Goal: Task Accomplishment & Management: Use online tool/utility

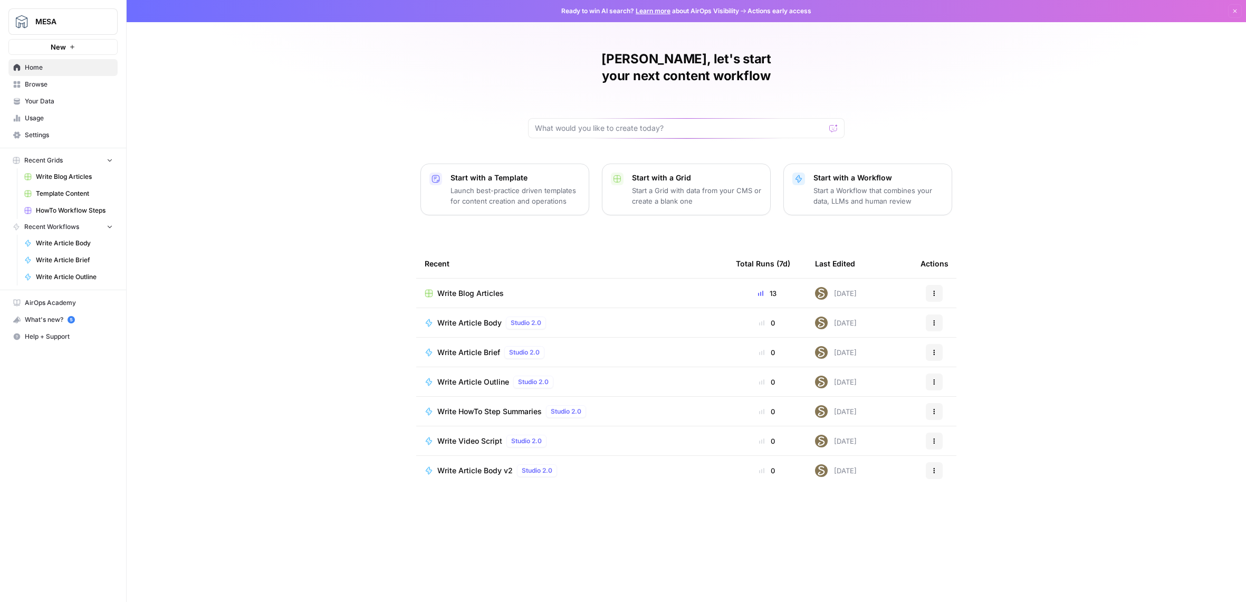
click at [54, 24] on span "MESA" at bounding box center [67, 21] width 64 height 11
click at [55, 81] on span "MESA" at bounding box center [97, 79] width 130 height 11
click at [59, 193] on span "Template Content" at bounding box center [74, 193] width 77 height 9
click at [461, 406] on span "Write HowTo Step Summaries" at bounding box center [489, 411] width 104 height 11
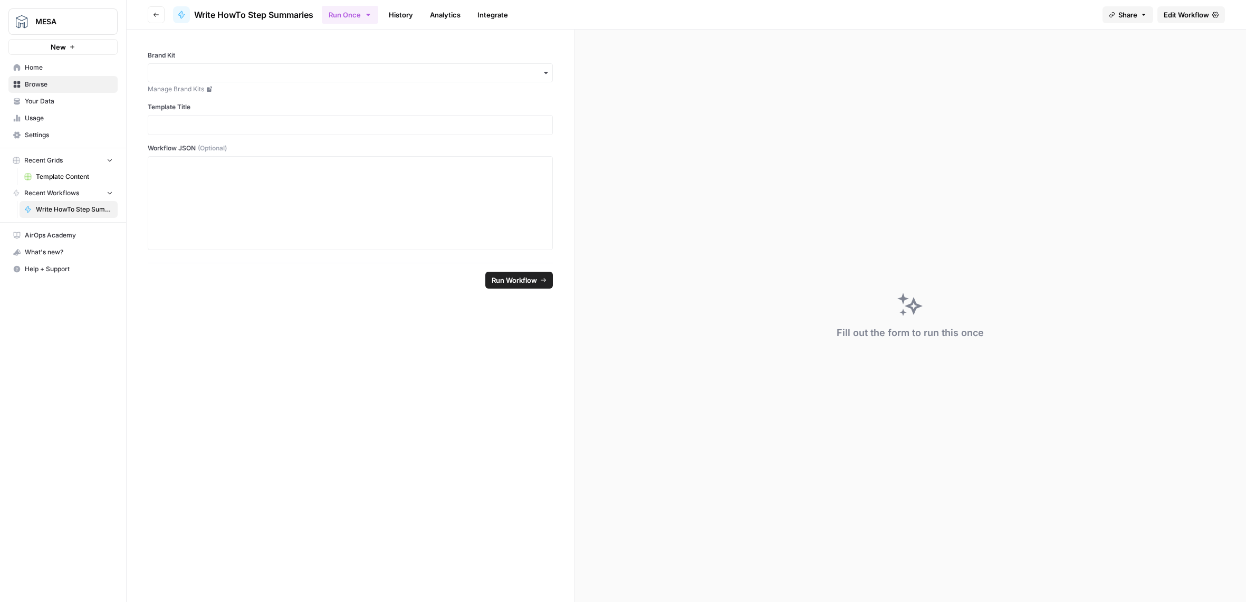
click at [154, 13] on icon "button" at bounding box center [156, 15] width 6 height 6
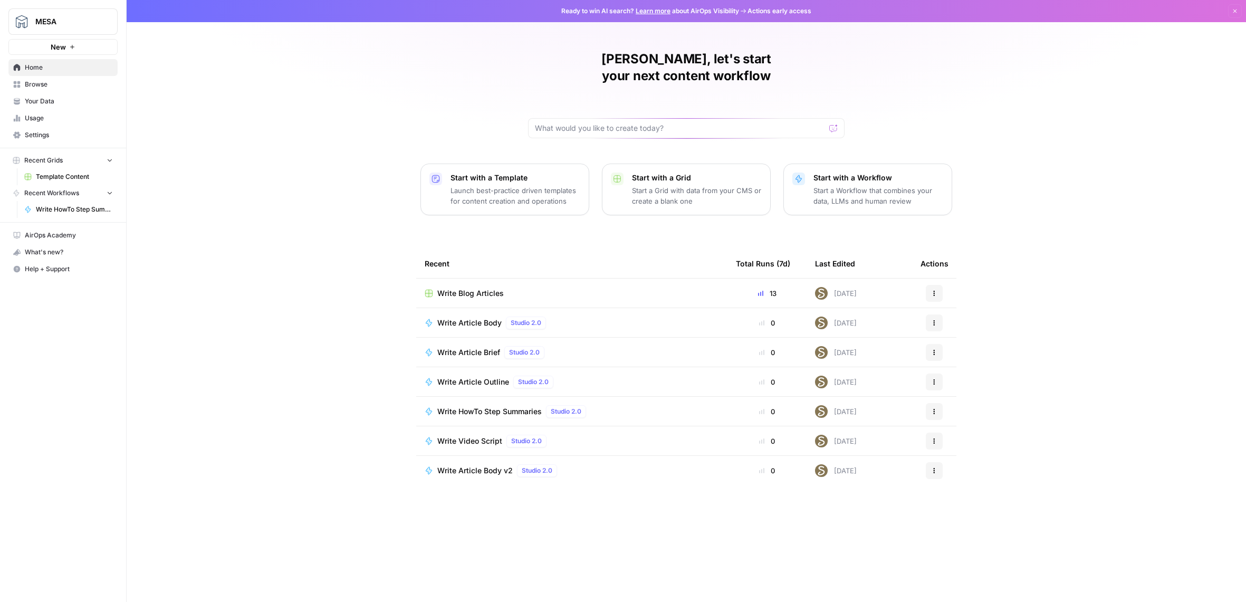
click at [40, 18] on span "MESA" at bounding box center [67, 21] width 64 height 11
click at [34, 78] on span "MESA" at bounding box center [97, 79] width 130 height 11
click at [70, 177] on span "Template Content" at bounding box center [74, 176] width 77 height 9
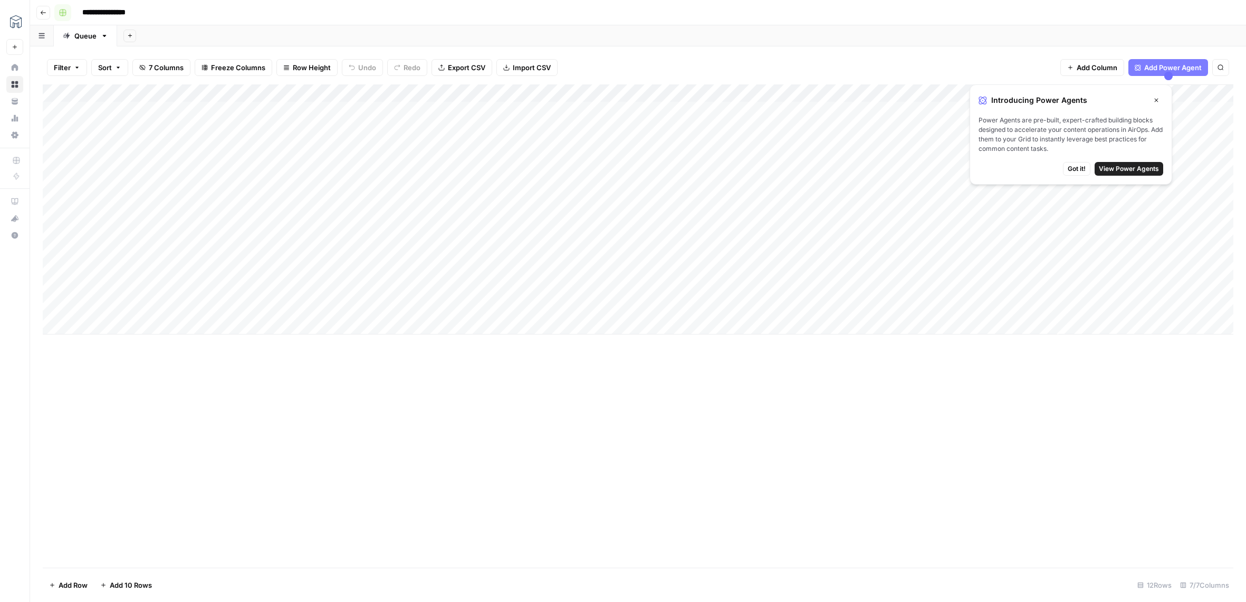
click at [63, 13] on rect "button" at bounding box center [63, 12] width 6 height 6
click at [46, 12] on span "Go back" at bounding box center [46, 12] width 1 height 1
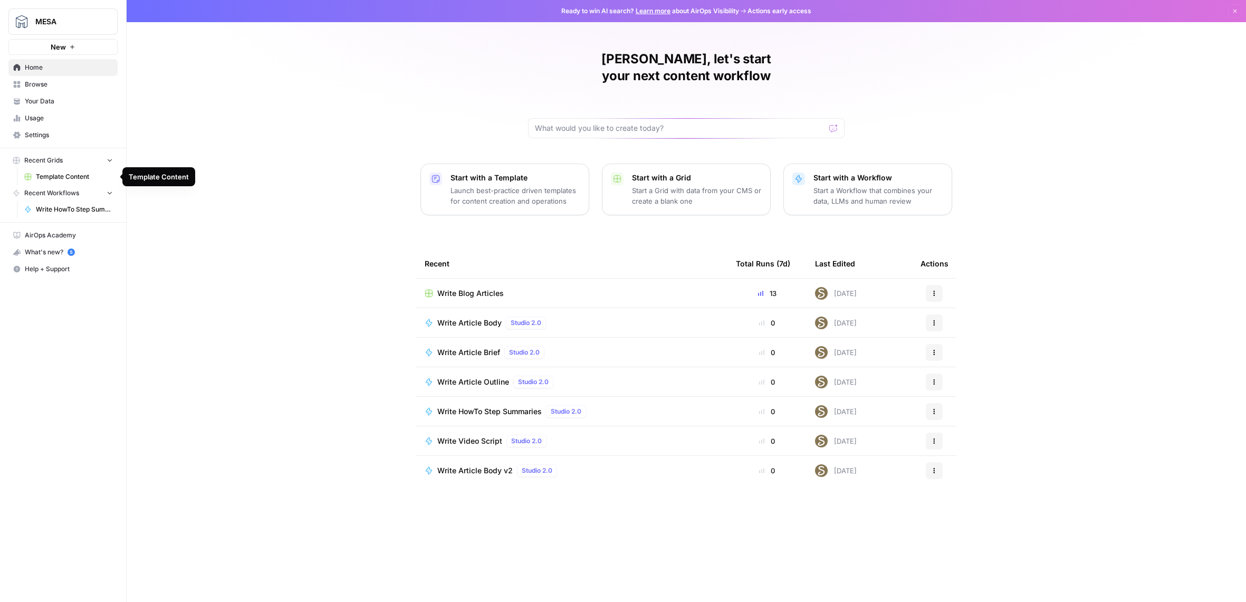
click at [47, 173] on span "Template Content" at bounding box center [74, 176] width 77 height 9
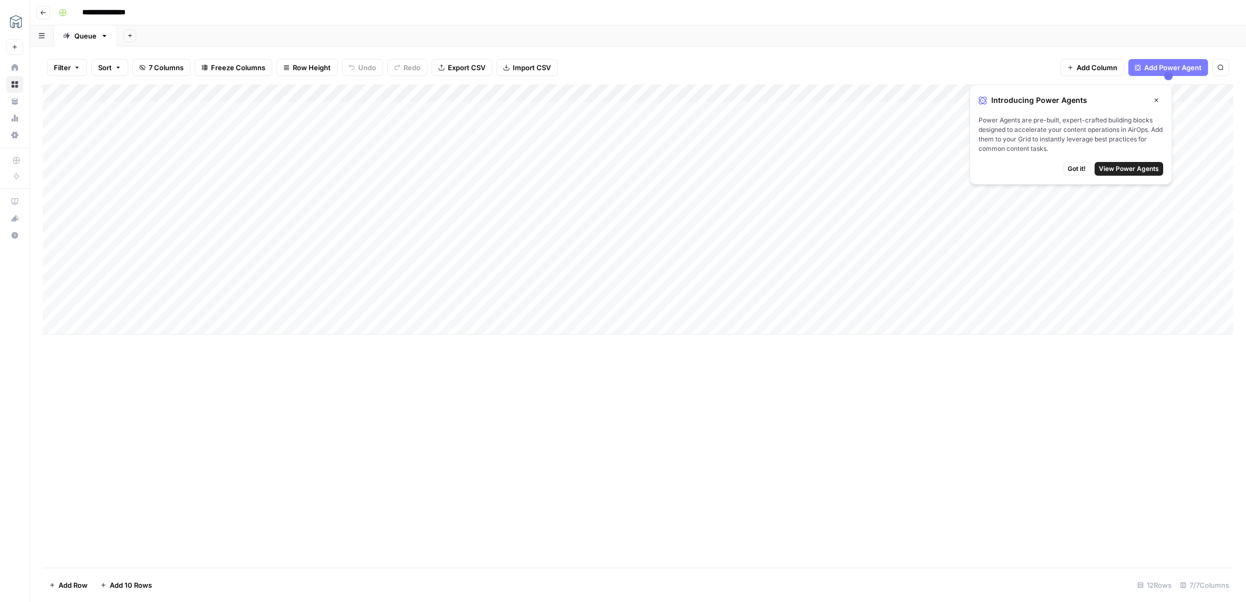
click at [1079, 169] on span "Got it!" at bounding box center [1077, 168] width 18 height 9
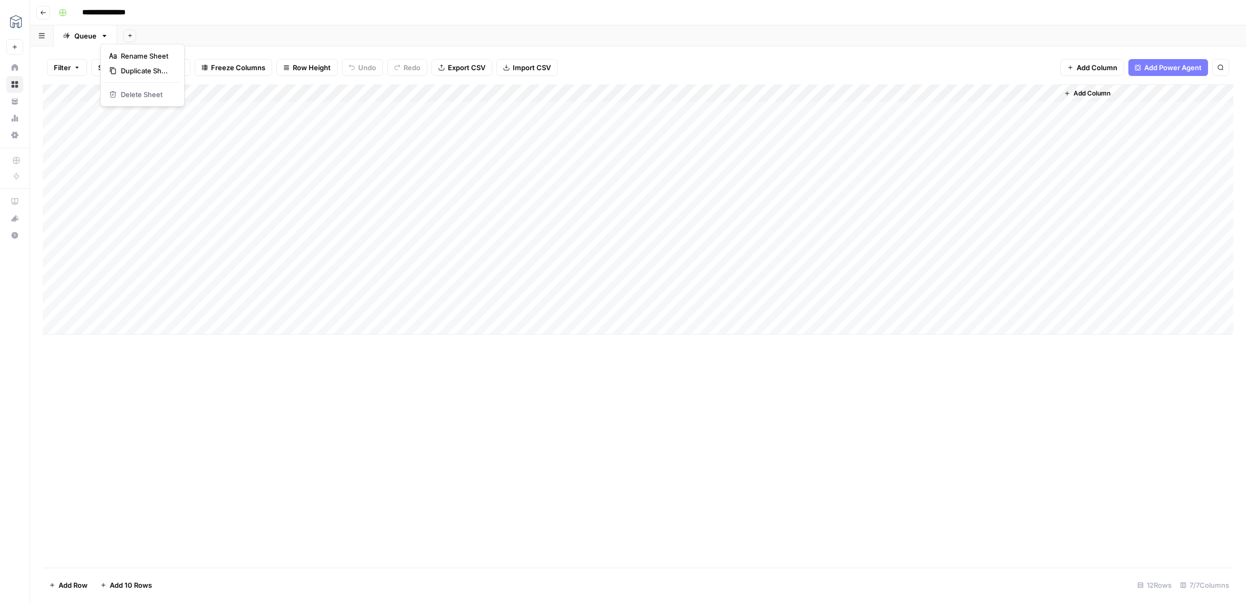
click at [106, 39] on icon "button" at bounding box center [104, 35] width 7 height 7
click at [189, 37] on div "Add Sheet" at bounding box center [681, 35] width 1129 height 21
click at [44, 37] on icon "button" at bounding box center [42, 36] width 6 height 6
click at [44, 36] on icon "button" at bounding box center [42, 36] width 6 height 6
click at [45, 10] on icon "button" at bounding box center [43, 12] width 6 height 6
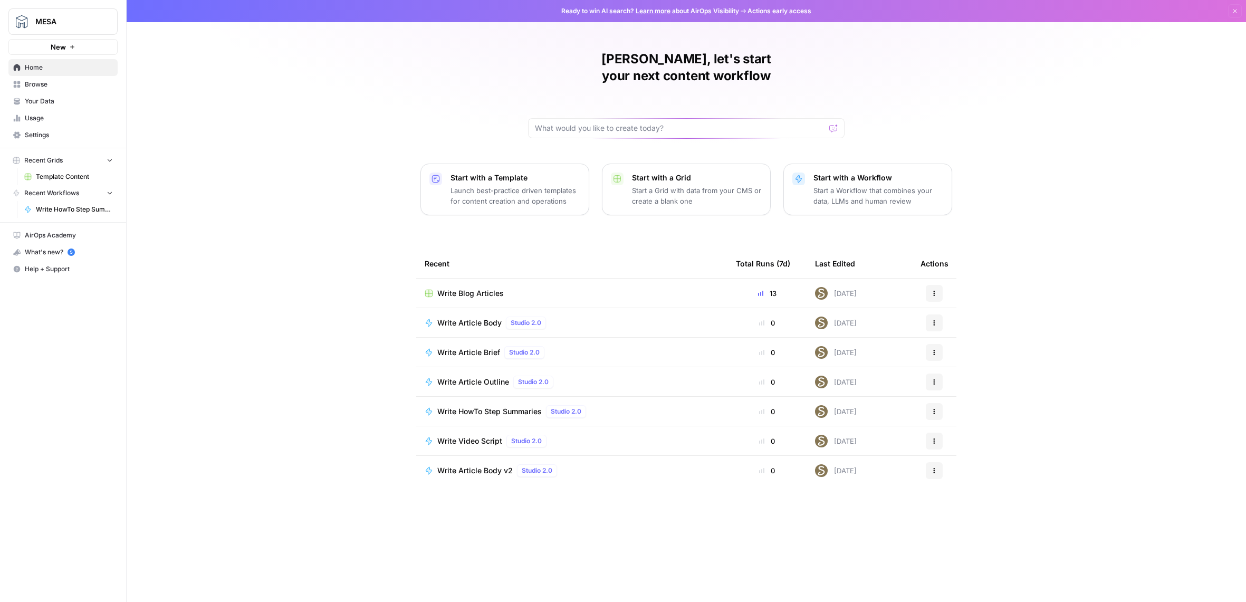
click at [72, 212] on span "Write HowTo Step Summaries" at bounding box center [74, 209] width 77 height 9
click at [35, 160] on span "Recent Grids" at bounding box center [43, 160] width 39 height 9
click at [691, 173] on p "Start with a Grid" at bounding box center [697, 178] width 130 height 11
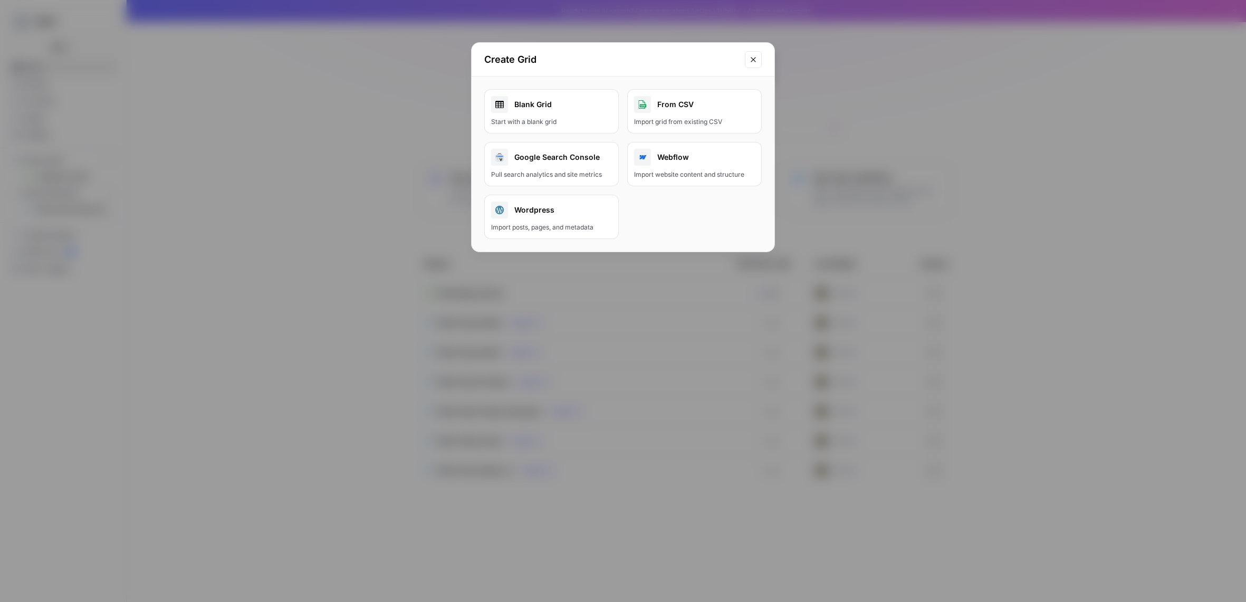
click at [759, 64] on button "Close modal" at bounding box center [753, 59] width 17 height 17
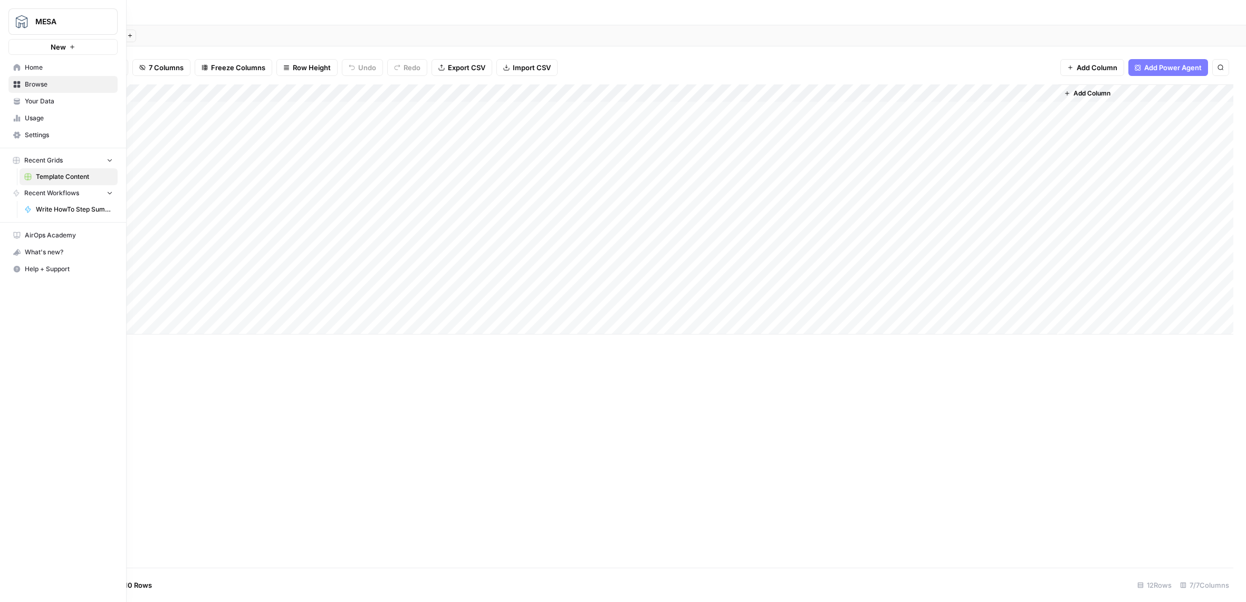
click at [25, 70] on span "Home" at bounding box center [69, 67] width 88 height 9
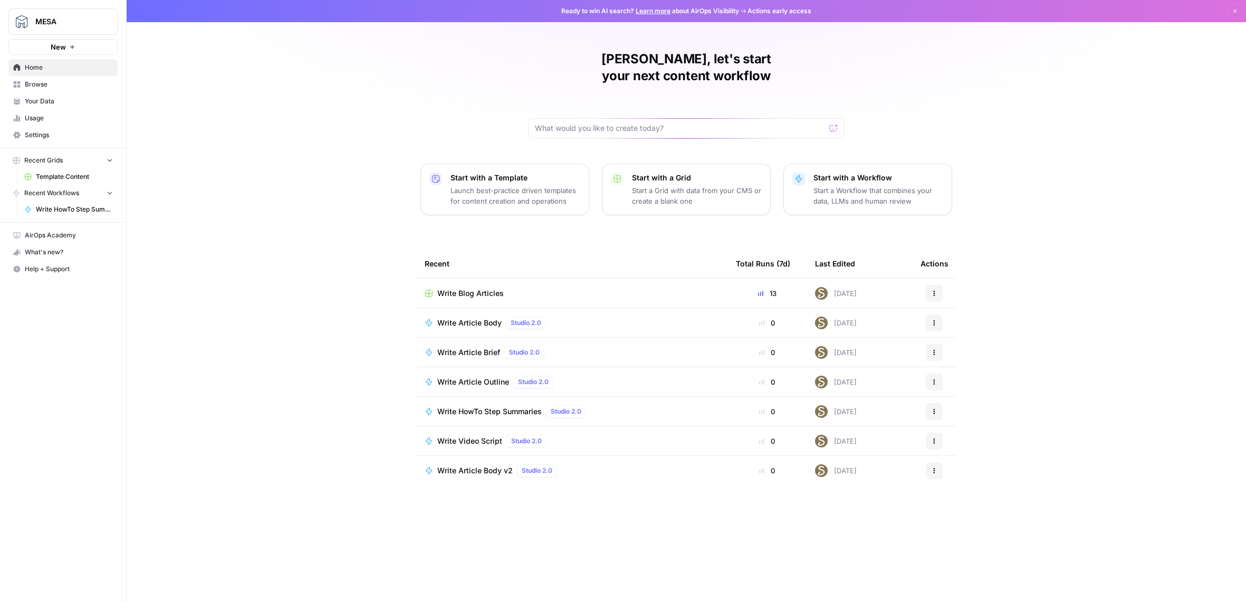
click at [769, 249] on div "Total Runs (7d)" at bounding box center [763, 263] width 54 height 29
click at [109, 18] on icon "Workspace: MESA" at bounding box center [109, 22] width 4 height 8
click at [83, 82] on span "MESA" at bounding box center [97, 79] width 130 height 11
click at [123, 388] on div "MESA New Home Browse Your Data Usage Settings Recent Grids Template Content Rec…" at bounding box center [63, 301] width 126 height 602
click at [567, 123] on input "text" at bounding box center [680, 128] width 290 height 11
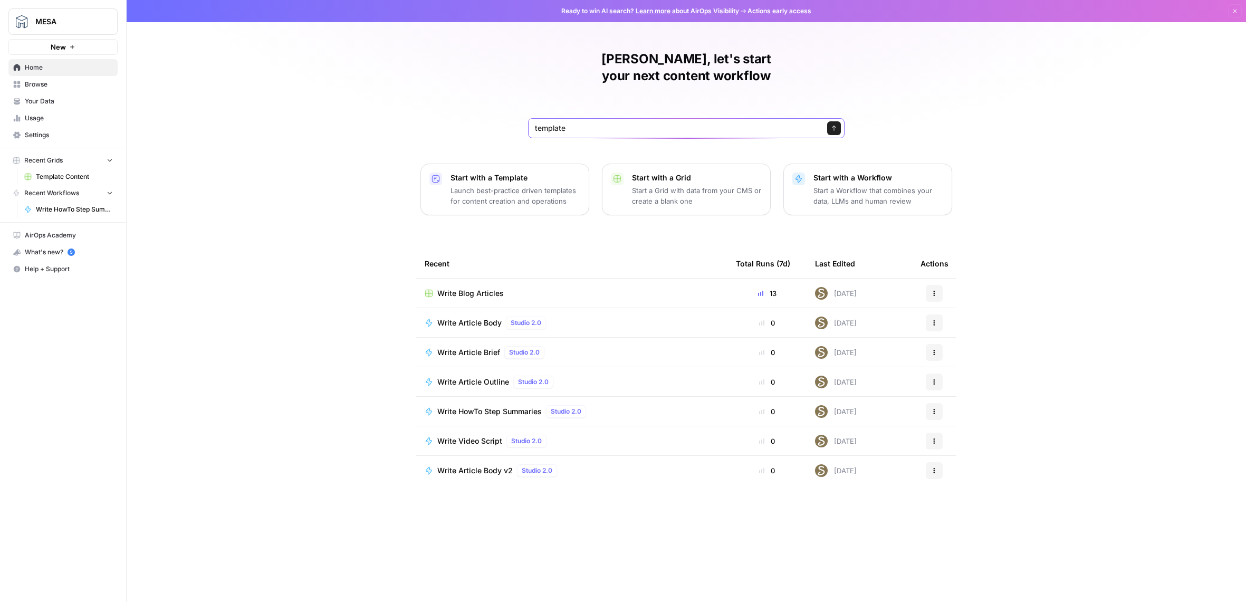
type input "template"
click button "Send" at bounding box center [834, 128] width 14 height 14
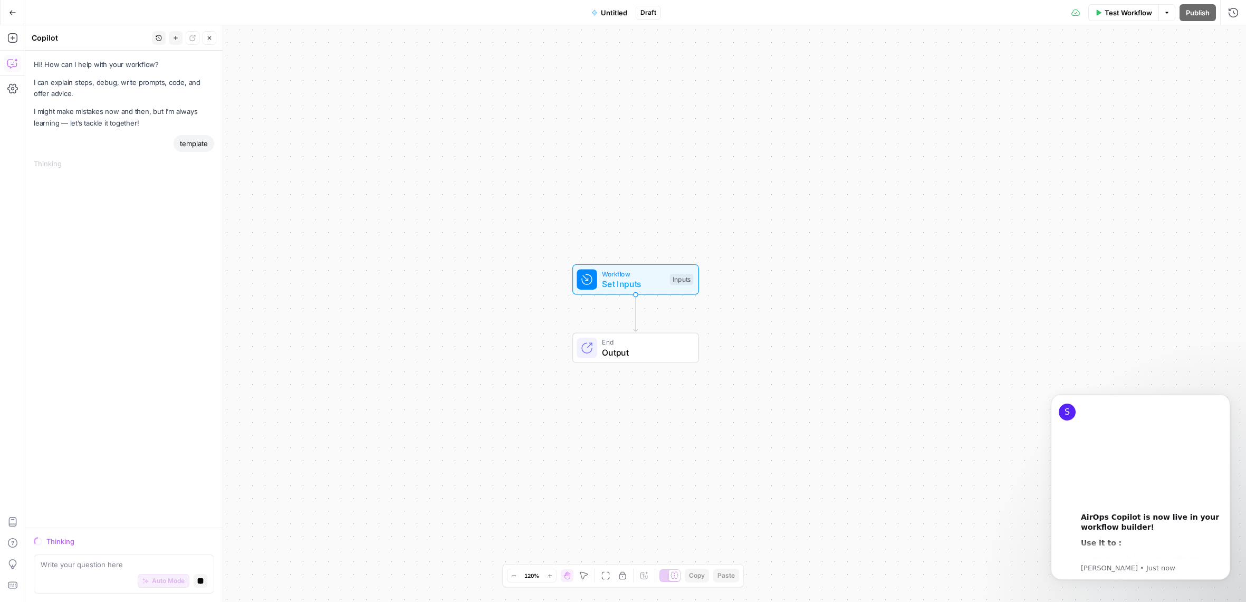
click at [5, 9] on button "Go Back" at bounding box center [12, 12] width 19 height 19
